Goal: Check status: Check status

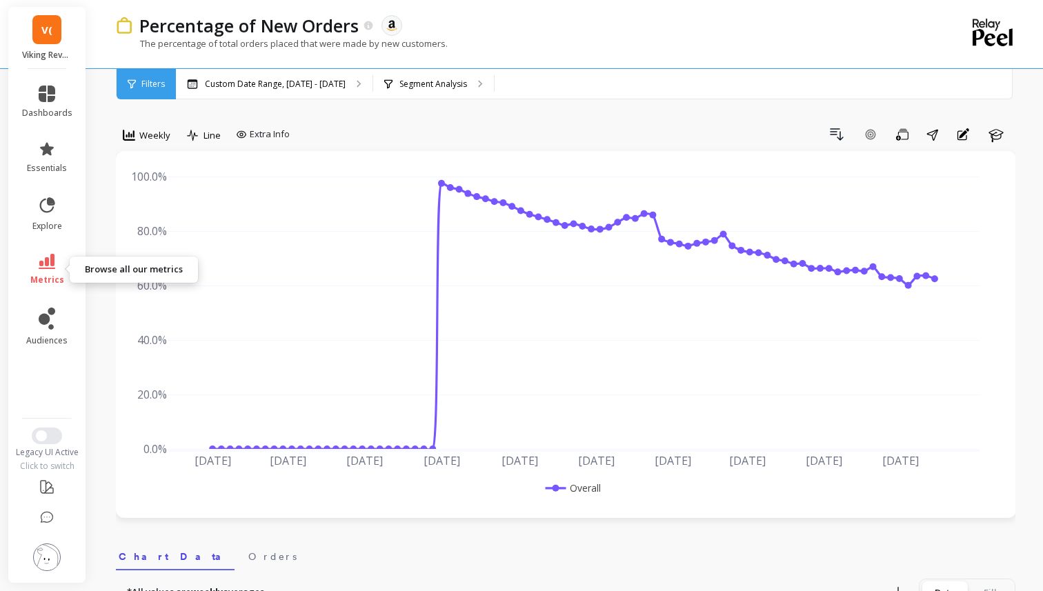
click at [59, 270] on link "metrics" at bounding box center [47, 270] width 50 height 32
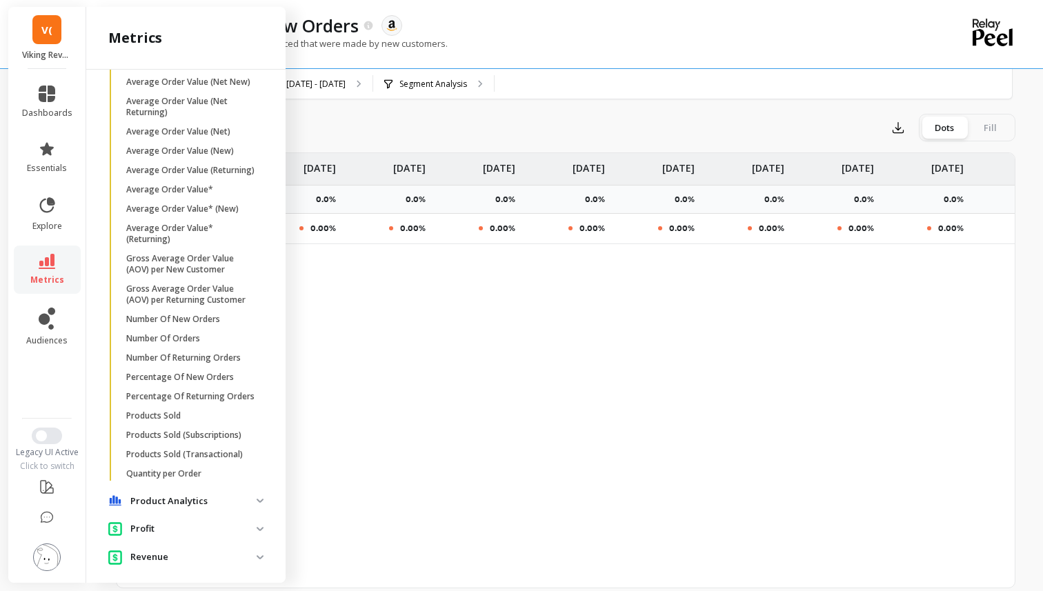
scroll to position [446, 0]
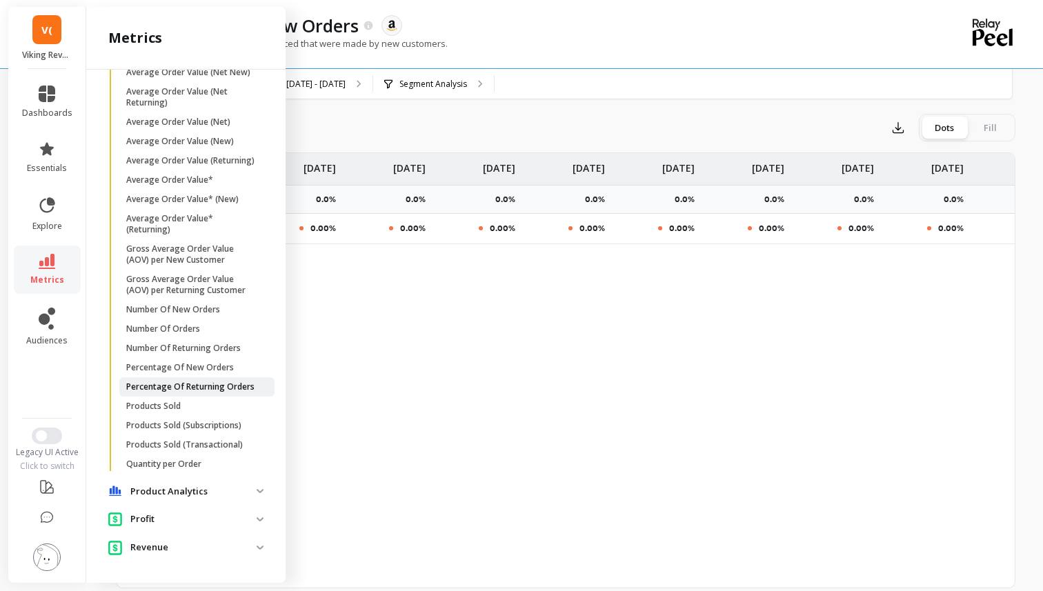
click at [173, 380] on link "Percentage Of Returning Orders" at bounding box center [196, 386] width 155 height 19
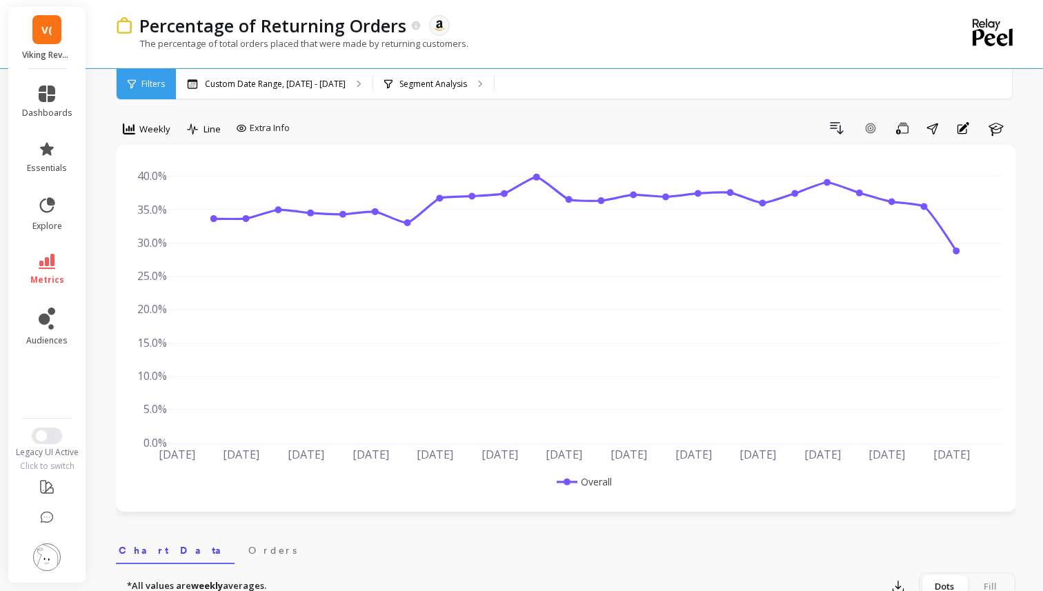
scroll to position [7, 0]
click at [241, 79] on p "Custom Date Range, [DATE] - [DATE]" at bounding box center [275, 84] width 141 height 11
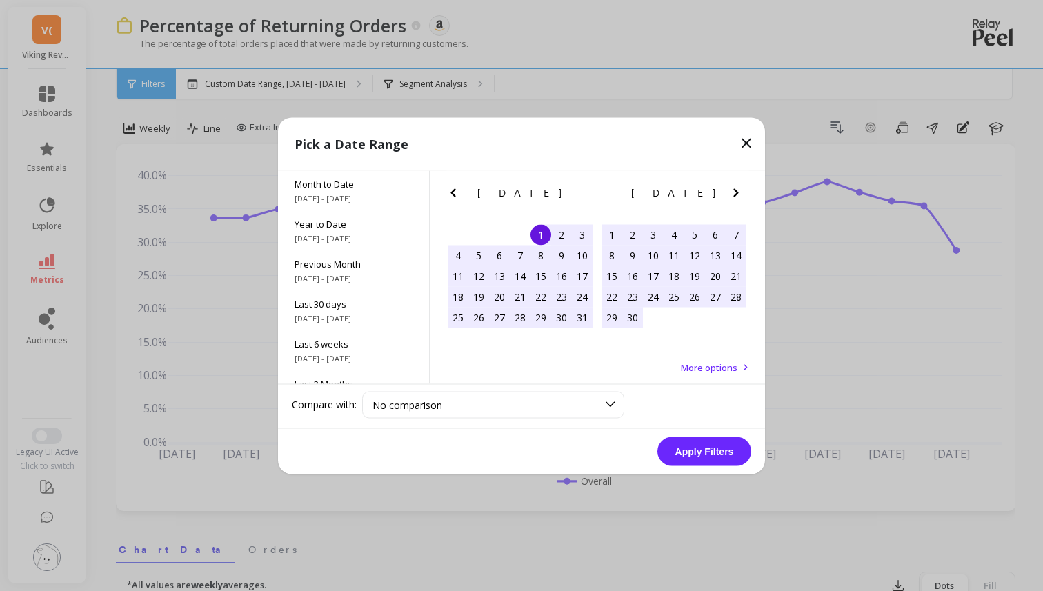
click at [453, 189] on icon "Previous Month" at bounding box center [453, 192] width 17 height 17
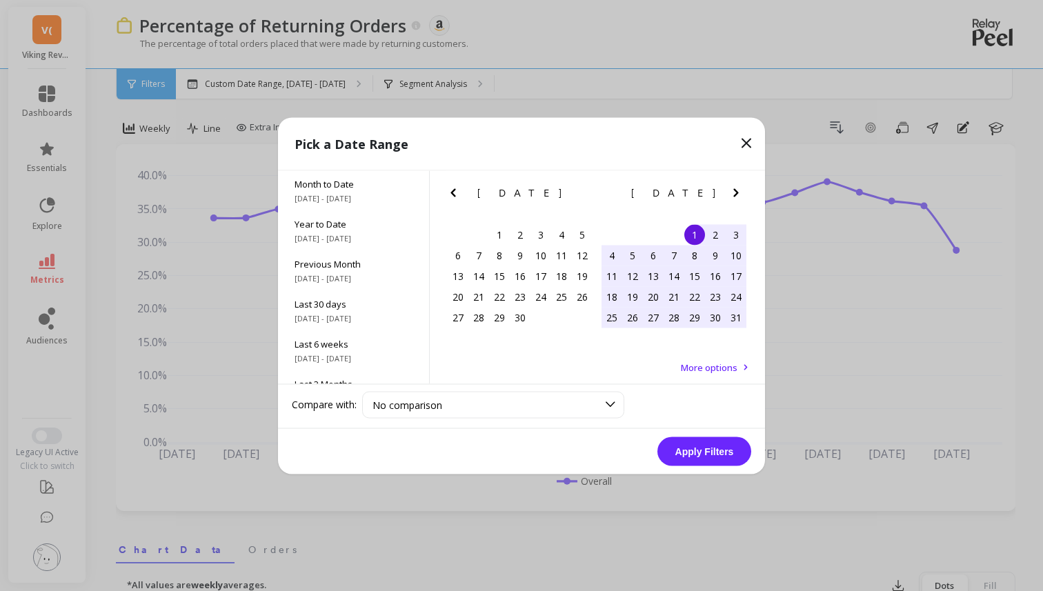
click at [453, 189] on icon "Previous Month" at bounding box center [453, 192] width 17 height 17
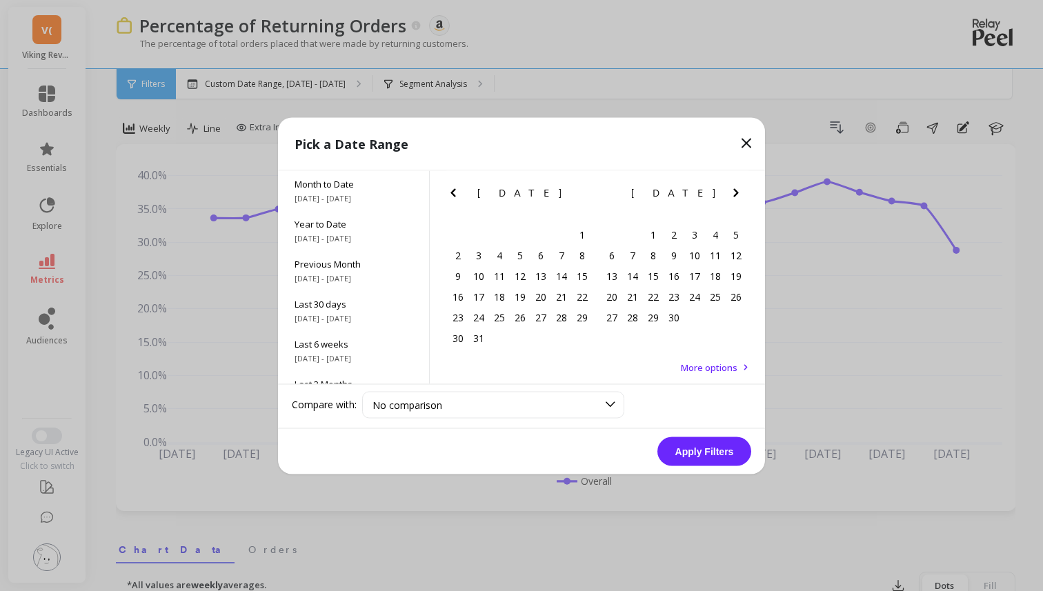
click at [453, 189] on icon "Previous Month" at bounding box center [453, 192] width 17 height 17
click at [453, 188] on icon "Previous Month" at bounding box center [453, 192] width 17 height 17
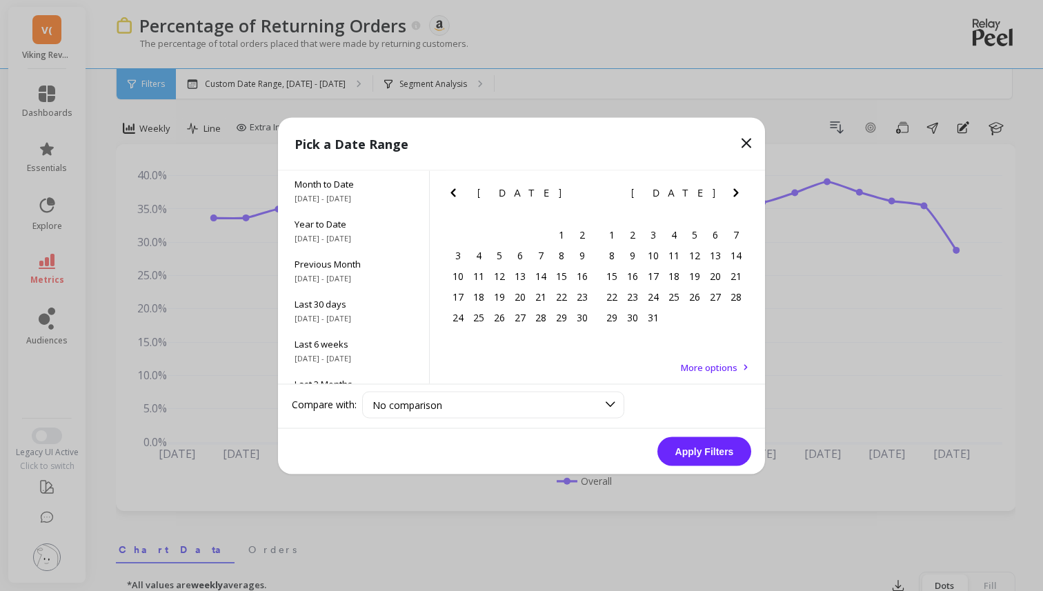
click at [453, 188] on icon "Previous Month" at bounding box center [453, 192] width 17 height 17
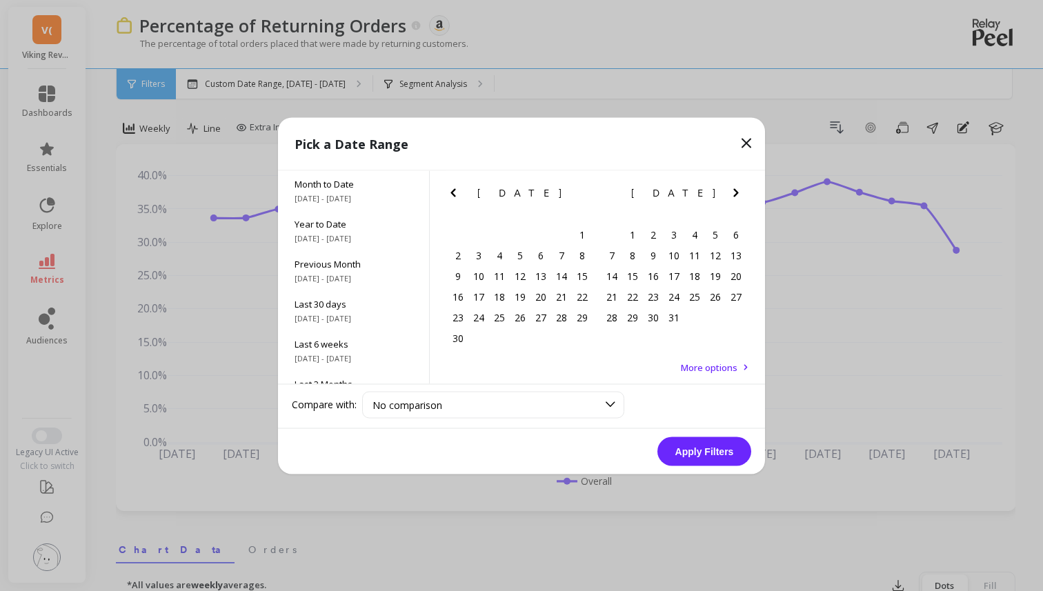
click at [453, 188] on icon "Previous Month" at bounding box center [453, 192] width 17 height 17
click at [479, 230] on div "1" at bounding box center [478, 234] width 21 height 21
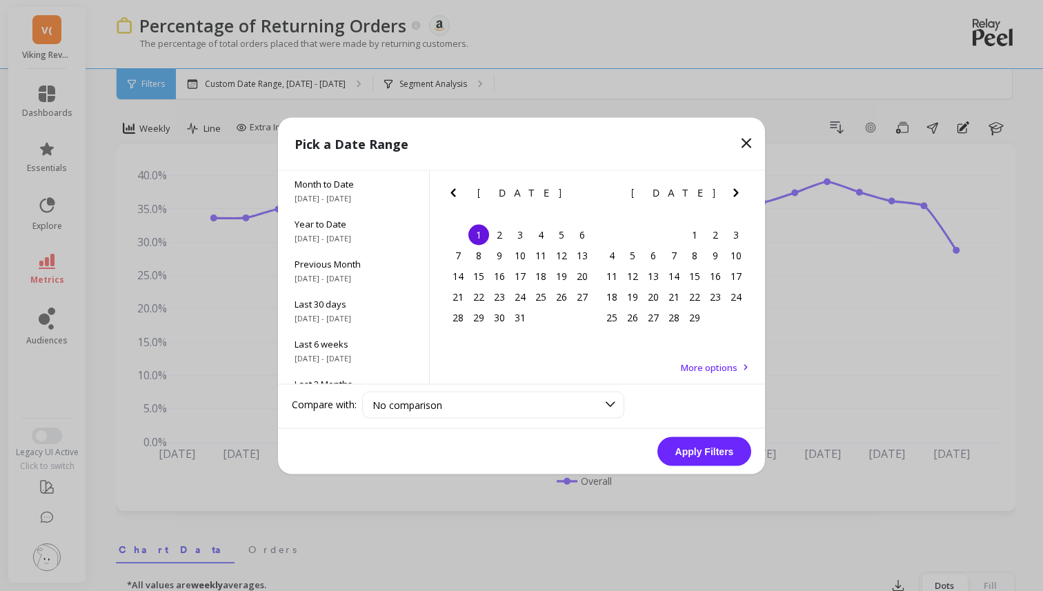
click at [733, 187] on icon "Next Month" at bounding box center [736, 192] width 17 height 17
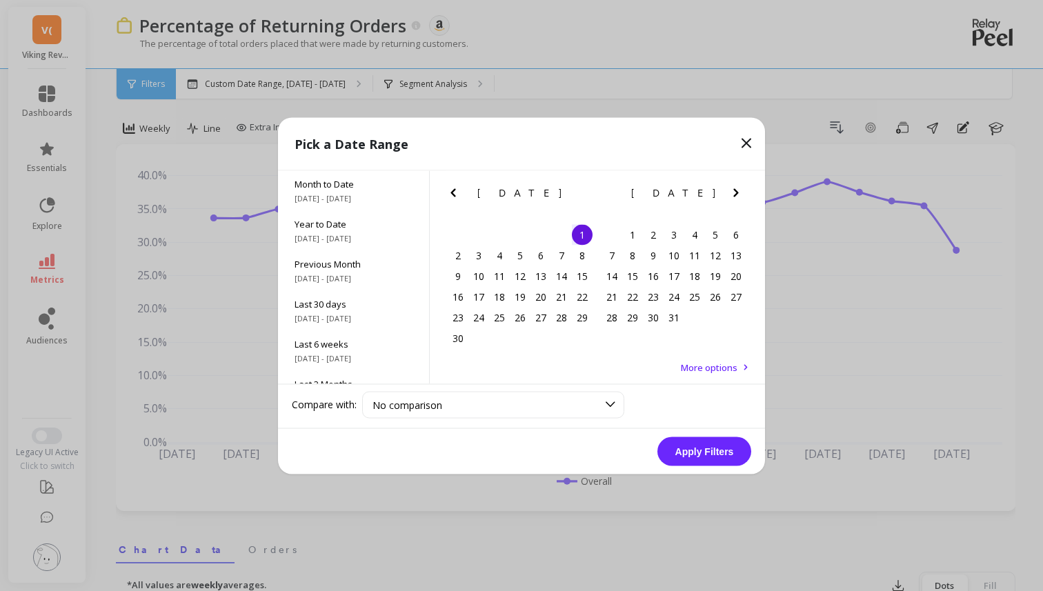
click at [733, 187] on icon "Next Month" at bounding box center [736, 192] width 17 height 17
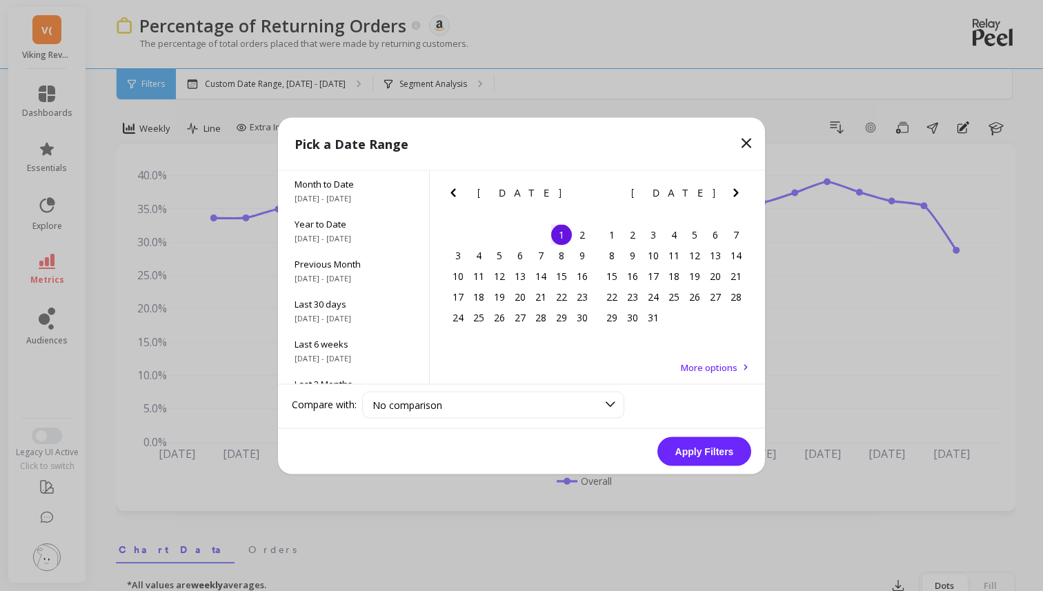
click at [734, 187] on icon "Next Month" at bounding box center [736, 192] width 17 height 17
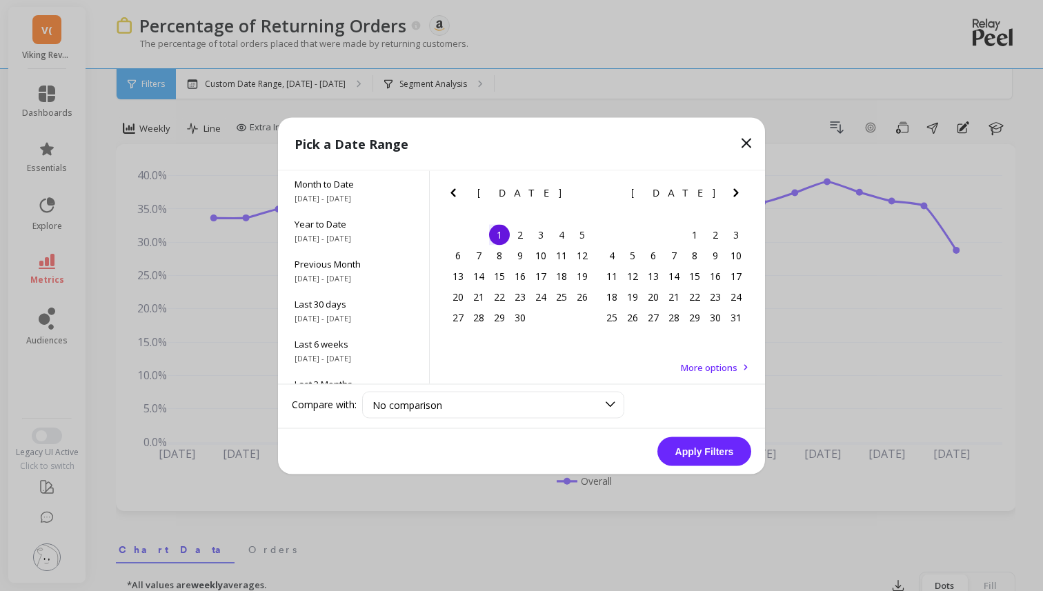
click at [734, 187] on icon "Next Month" at bounding box center [736, 192] width 17 height 17
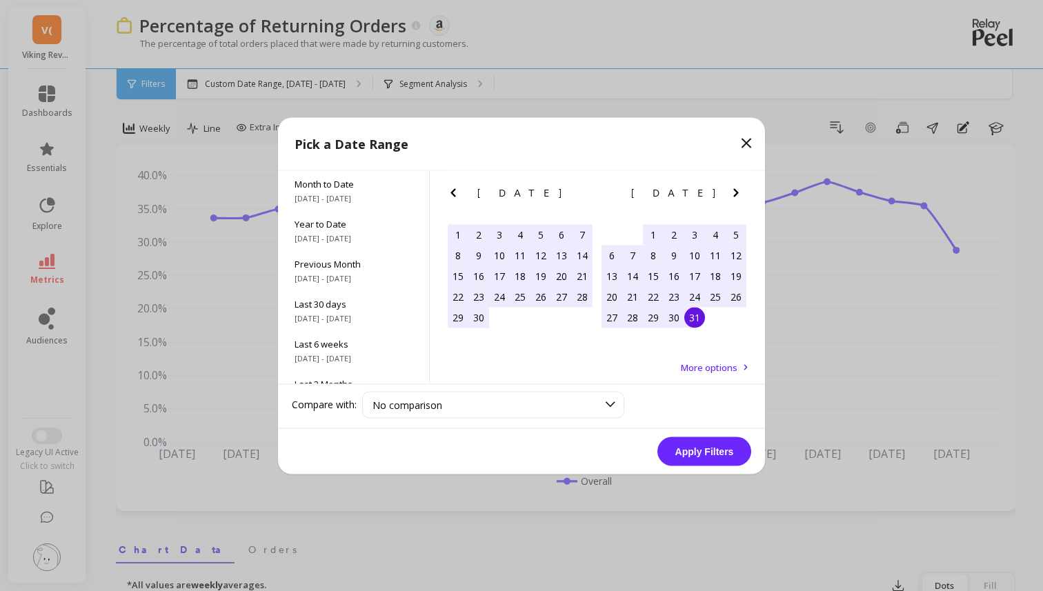
click at [697, 318] on div "31" at bounding box center [694, 317] width 21 height 21
click at [712, 450] on button "Apply Filters" at bounding box center [704, 451] width 94 height 29
